Goal: Go to known website: Access a specific website the user already knows

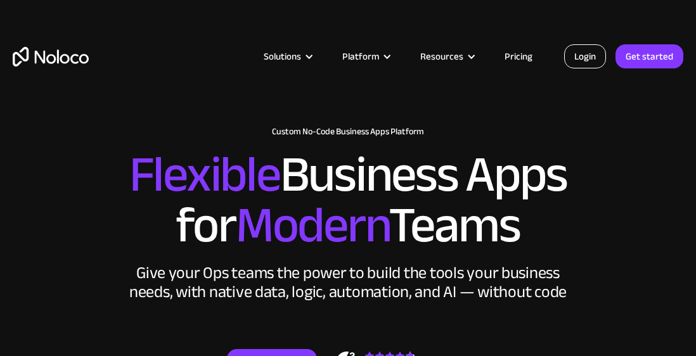
click at [574, 59] on link "Login" at bounding box center [585, 56] width 42 height 24
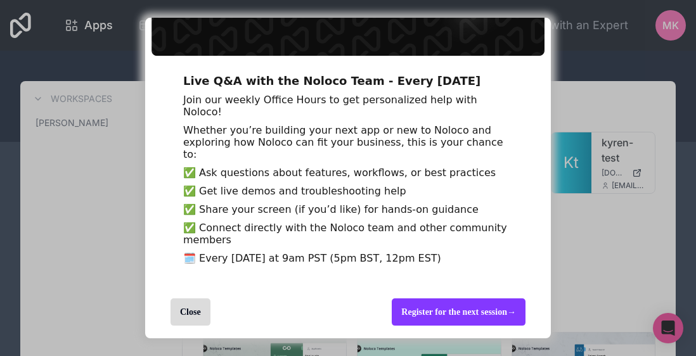
scroll to position [134, 0]
click at [179, 316] on div "Close" at bounding box center [190, 311] width 40 height 27
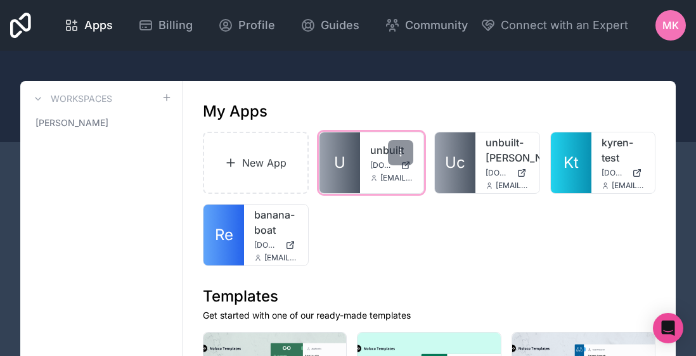
click at [349, 173] on link "U" at bounding box center [339, 162] width 41 height 61
